Goal: Book appointment/travel/reservation

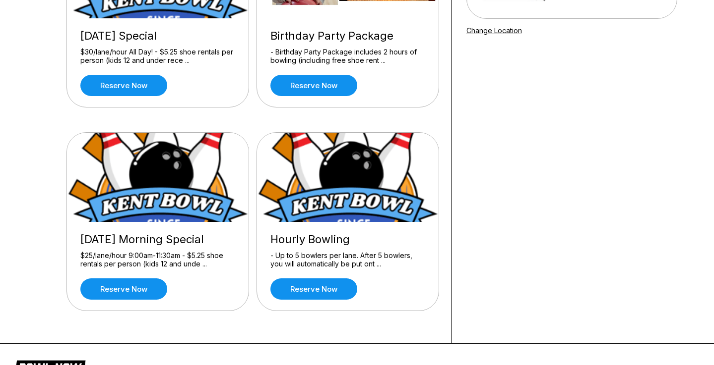
scroll to position [60, 0]
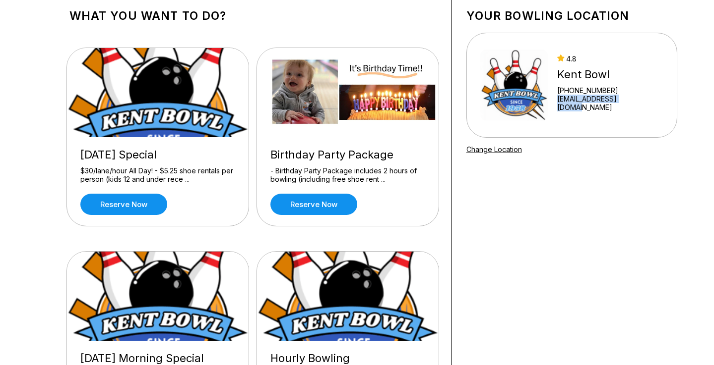
drag, startPoint x: 652, startPoint y: 104, endPoint x: 562, endPoint y: 107, distance: 90.3
click at [562, 107] on div "4.8 Kent Bowl +12538523550 kentbowl@kentbowl.net" at bounding box center [571, 85] width 211 height 105
click at [327, 199] on link "Reserve now" at bounding box center [313, 204] width 87 height 21
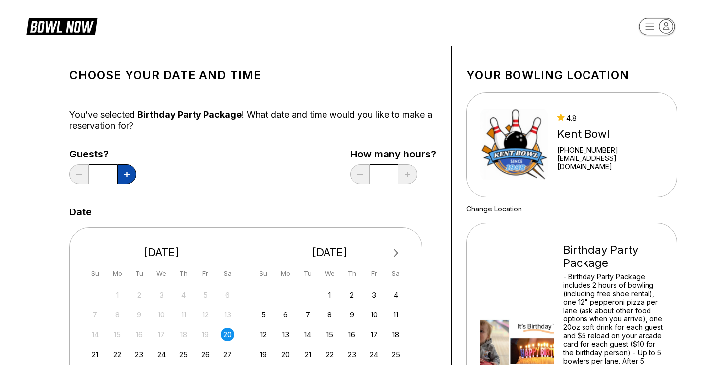
click at [129, 179] on button at bounding box center [126, 175] width 19 height 20
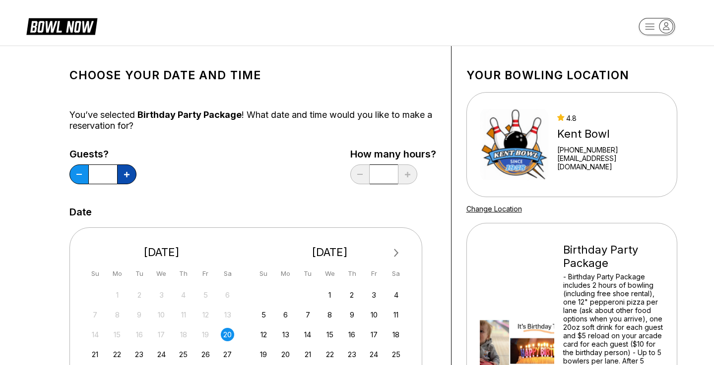
click at [129, 179] on button at bounding box center [126, 175] width 19 height 20
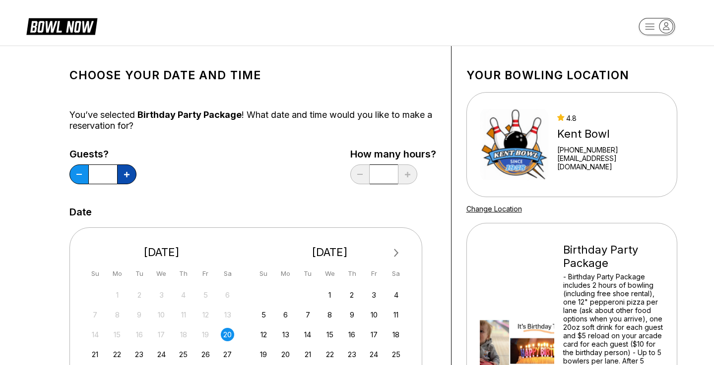
click at [129, 179] on button at bounding box center [126, 175] width 19 height 20
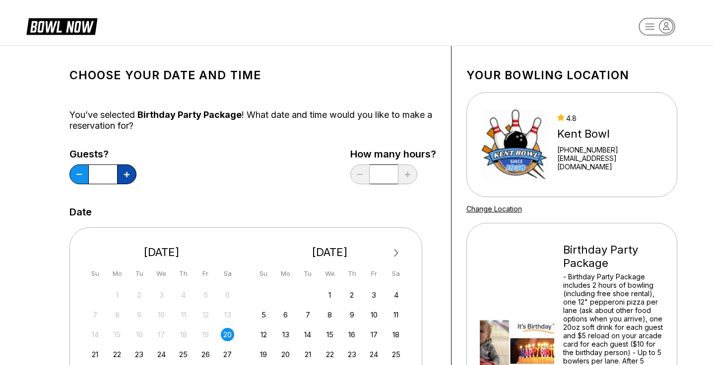
click at [129, 179] on button at bounding box center [126, 175] width 19 height 20
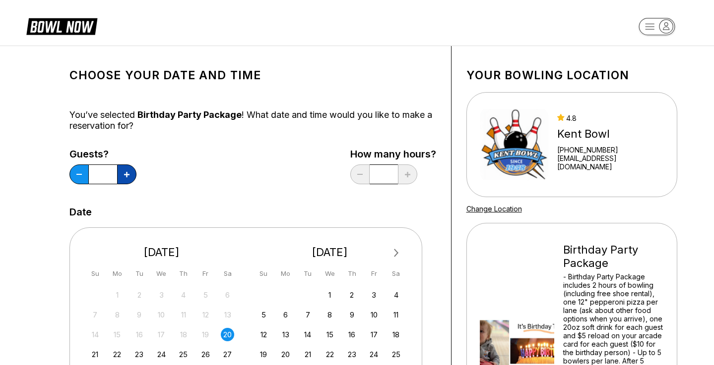
type input "**"
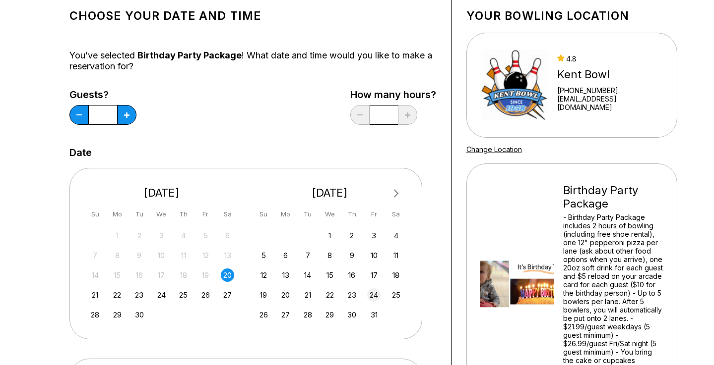
click at [377, 294] on div "24" at bounding box center [373, 295] width 13 height 13
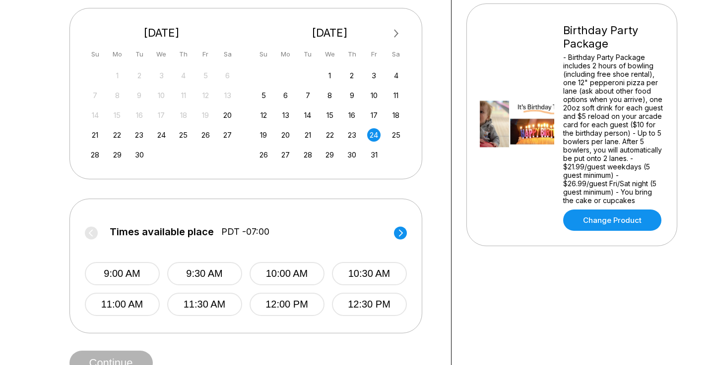
scroll to position [279, 0]
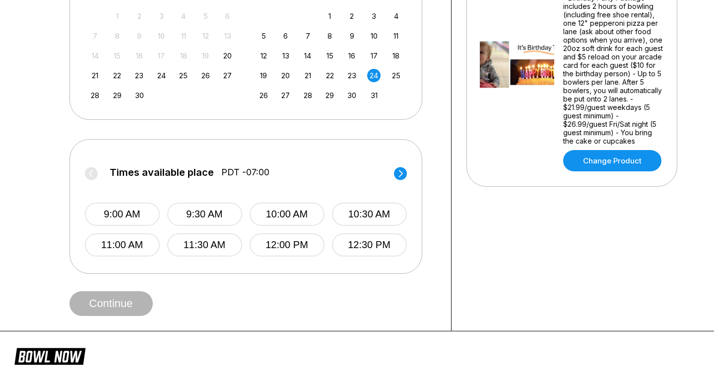
click at [401, 179] on circle at bounding box center [400, 173] width 13 height 13
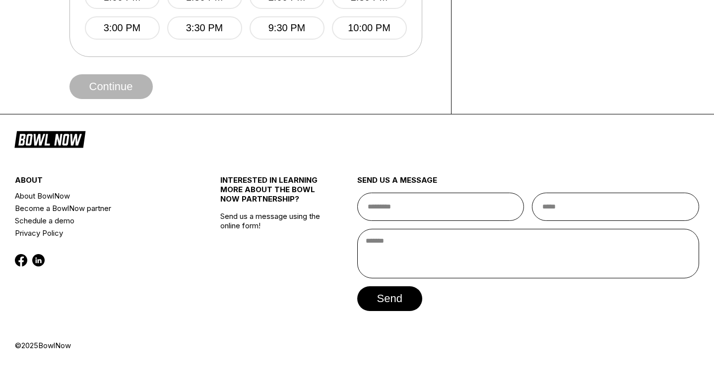
scroll to position [0, 0]
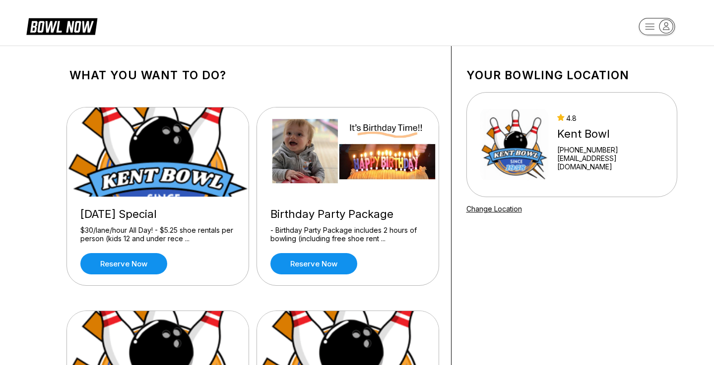
scroll to position [179, 0]
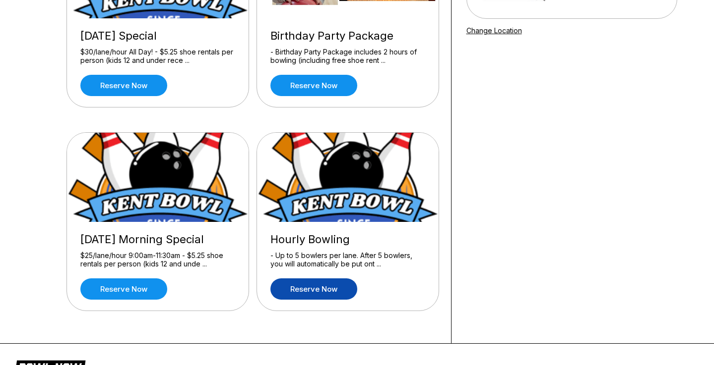
click at [321, 281] on link "Reserve now" at bounding box center [313, 289] width 87 height 21
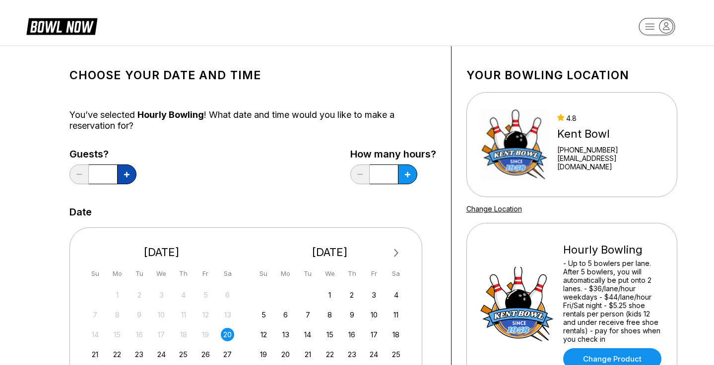
click at [128, 178] on icon at bounding box center [126, 174] width 5 height 5
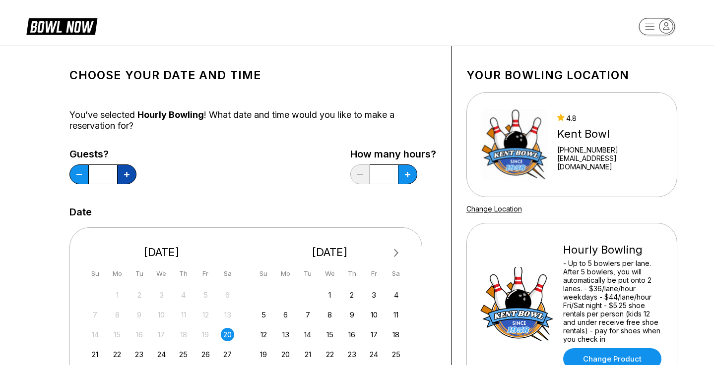
click at [128, 178] on icon at bounding box center [126, 174] width 5 height 5
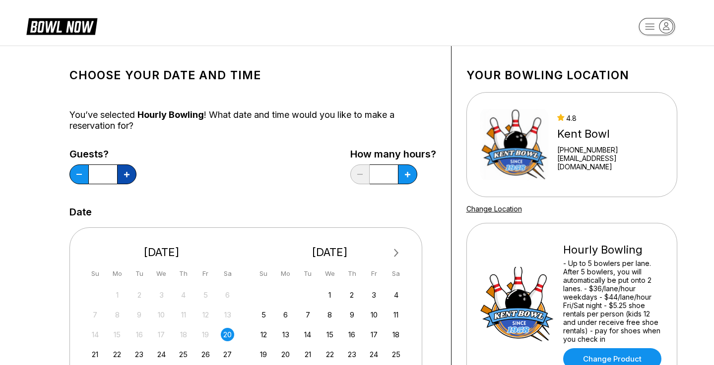
click at [128, 178] on icon at bounding box center [126, 174] width 5 height 5
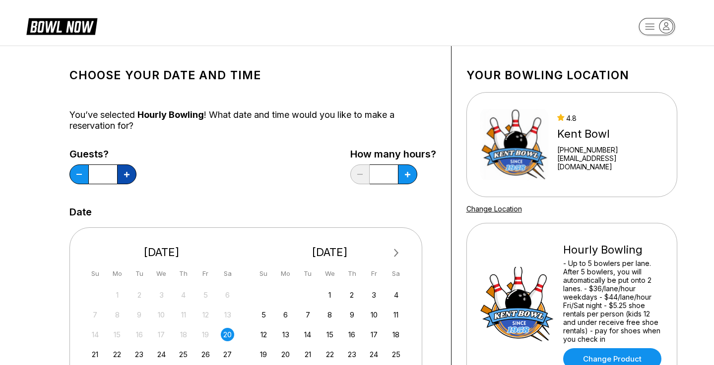
click at [128, 178] on button at bounding box center [126, 175] width 19 height 20
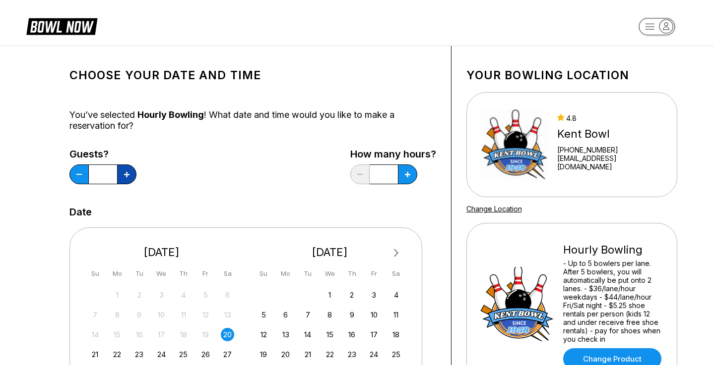
click at [128, 178] on button at bounding box center [126, 175] width 19 height 20
type input "**"
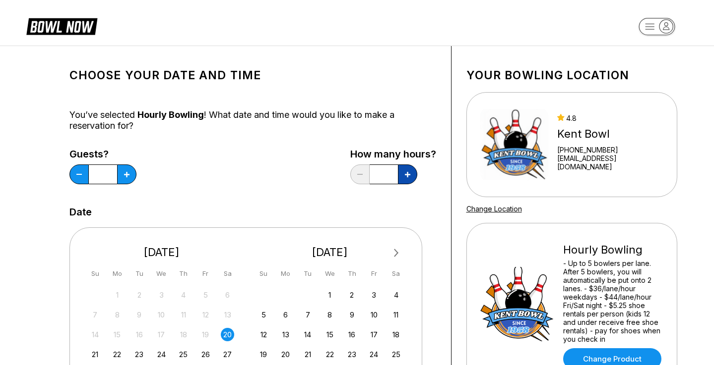
click at [409, 176] on icon at bounding box center [407, 174] width 5 height 5
click at [405, 180] on button at bounding box center [407, 175] width 19 height 20
type input "*"
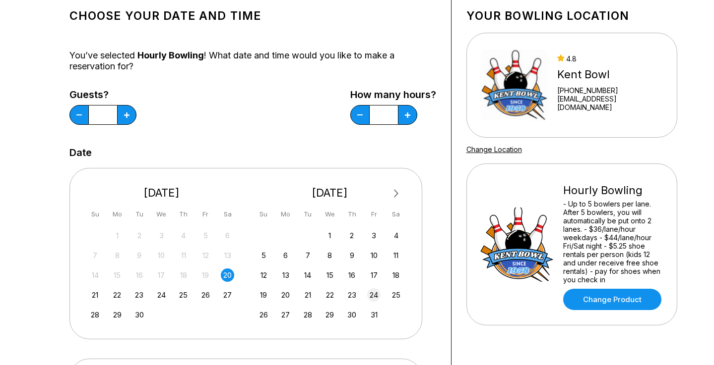
click at [370, 294] on div "24" at bounding box center [373, 295] width 13 height 13
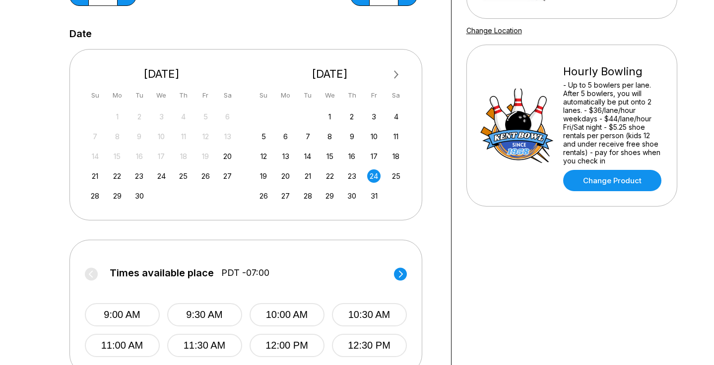
scroll to position [238, 0]
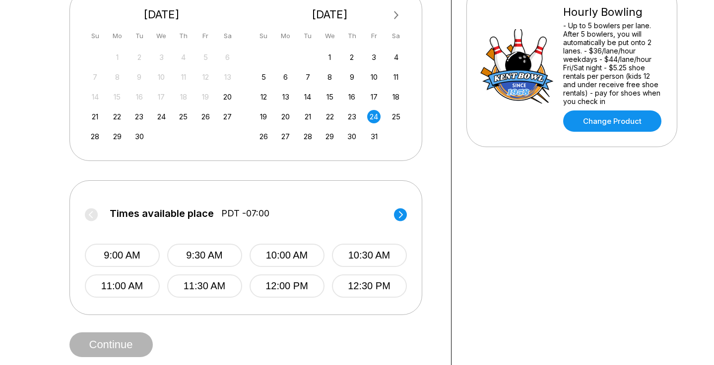
click at [402, 215] on icon at bounding box center [400, 214] width 4 height 7
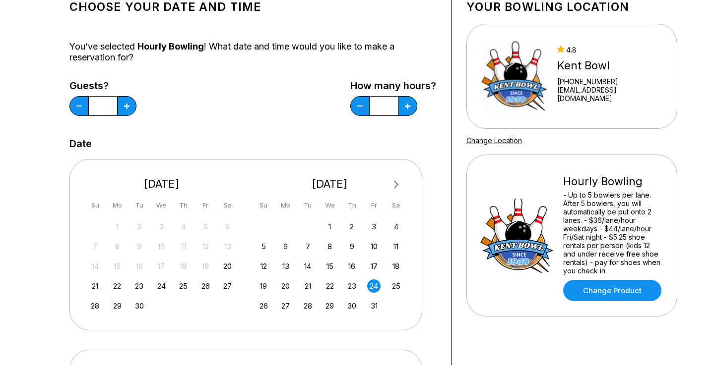
scroll to position [0, 0]
